Goal: Navigation & Orientation: Find specific page/section

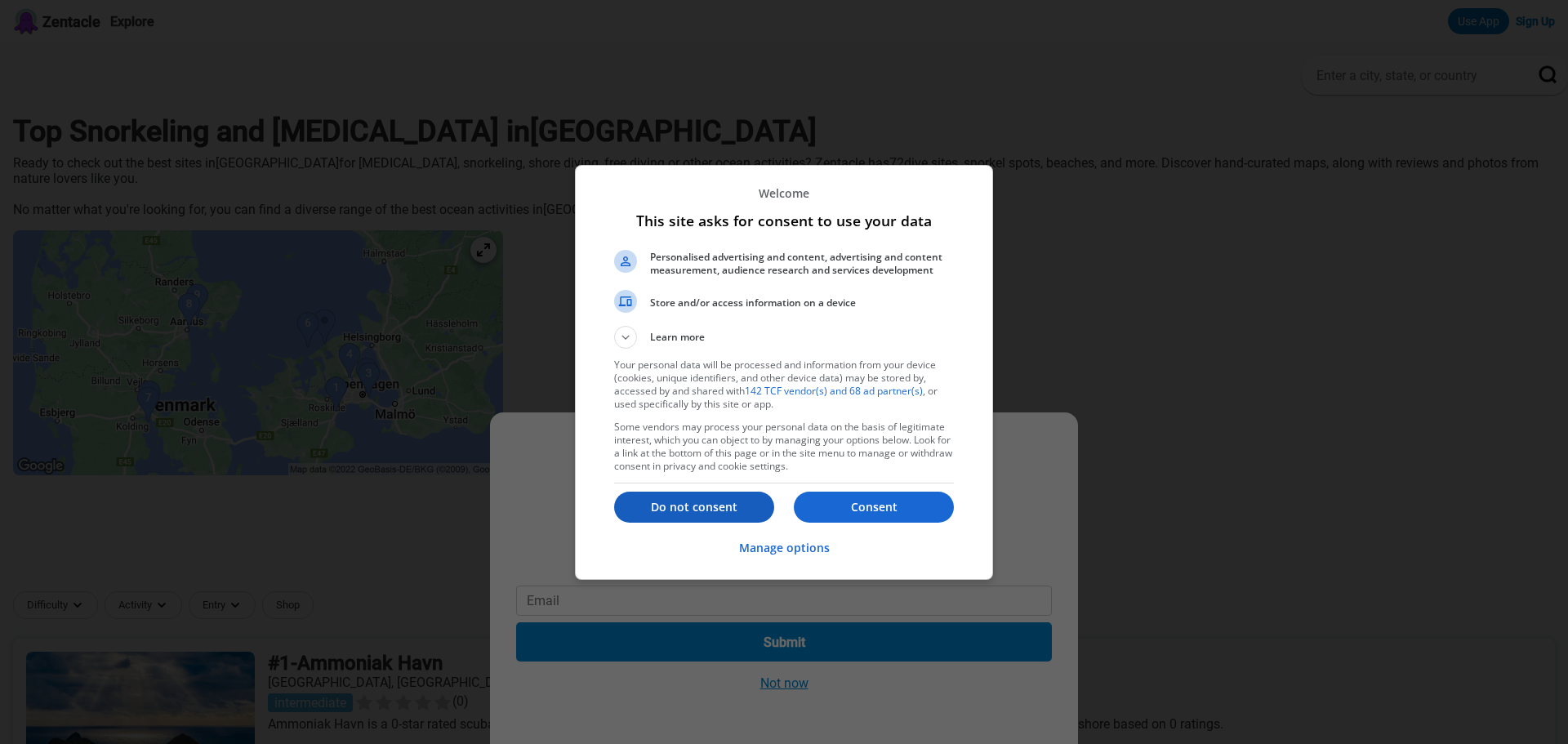
click at [717, 510] on p "Do not consent" at bounding box center [694, 507] width 160 height 17
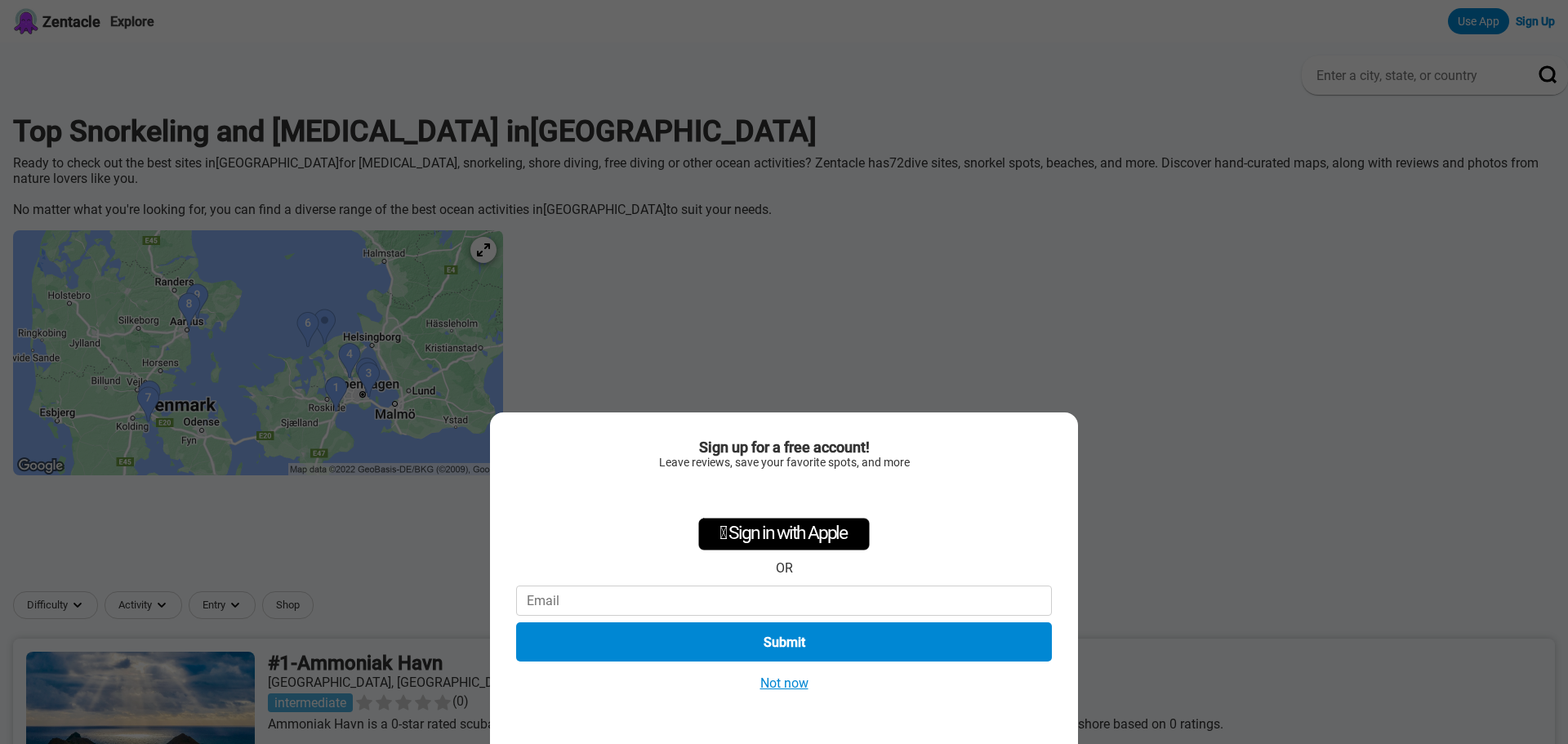
click at [782, 684] on button "Not now" at bounding box center [784, 684] width 58 height 17
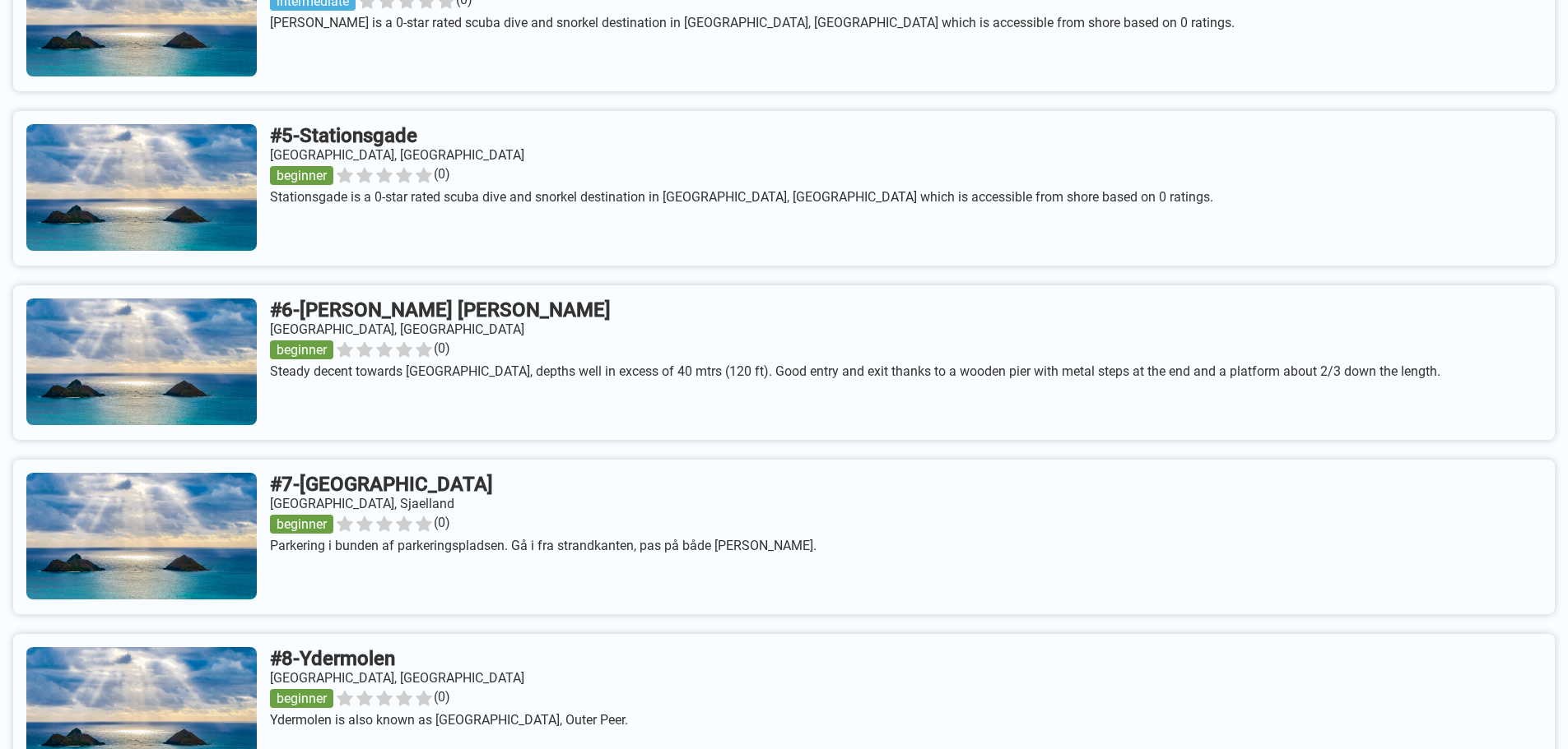
scroll to position [1417, 0]
click at [251, 362] on link at bounding box center [784, 362] width 1542 height 155
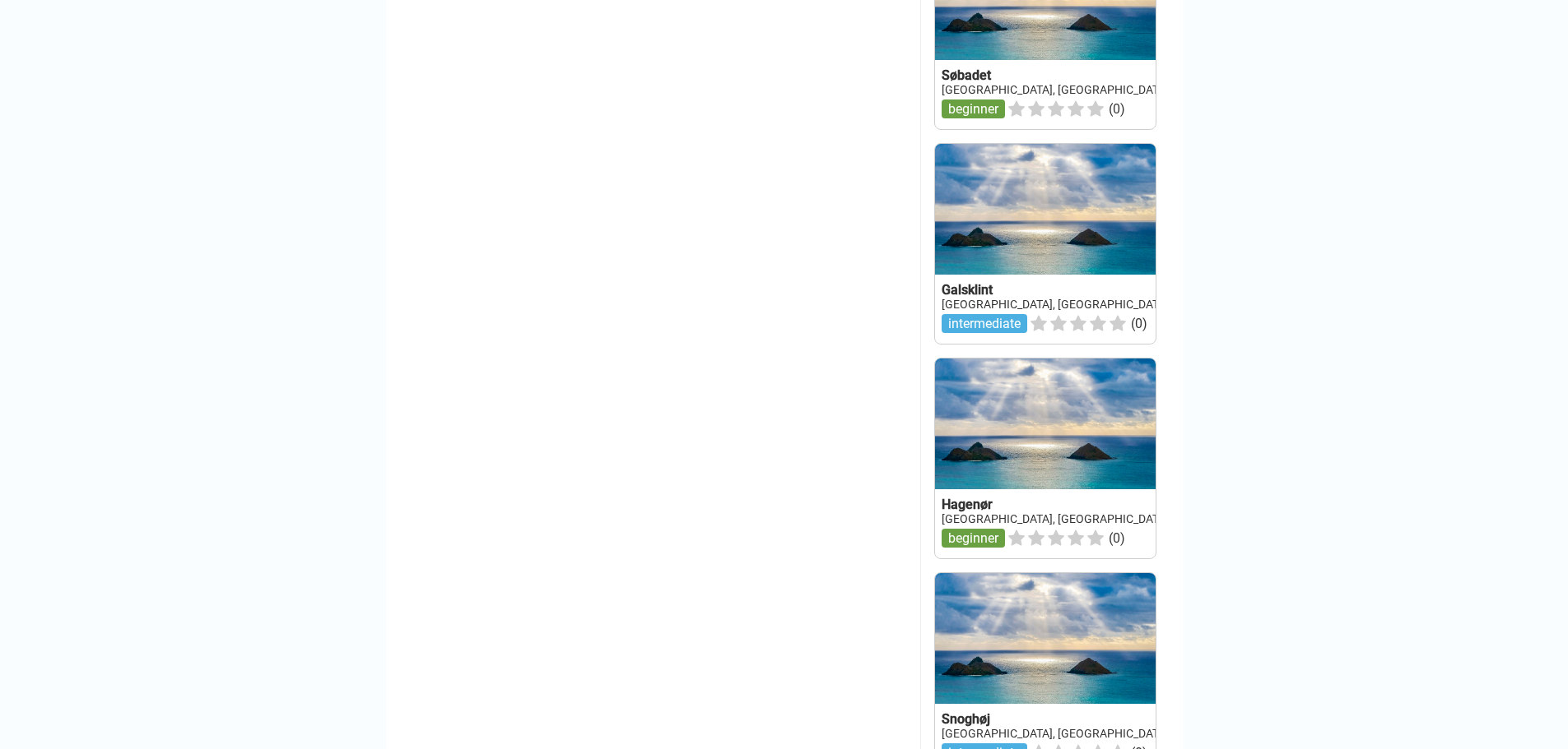
scroll to position [1555, 0]
